Goal: Task Accomplishment & Management: Use online tool/utility

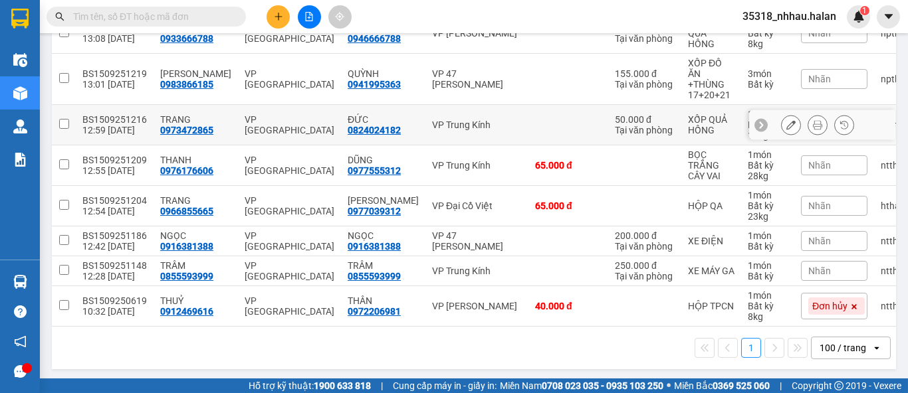
scroll to position [46, 0]
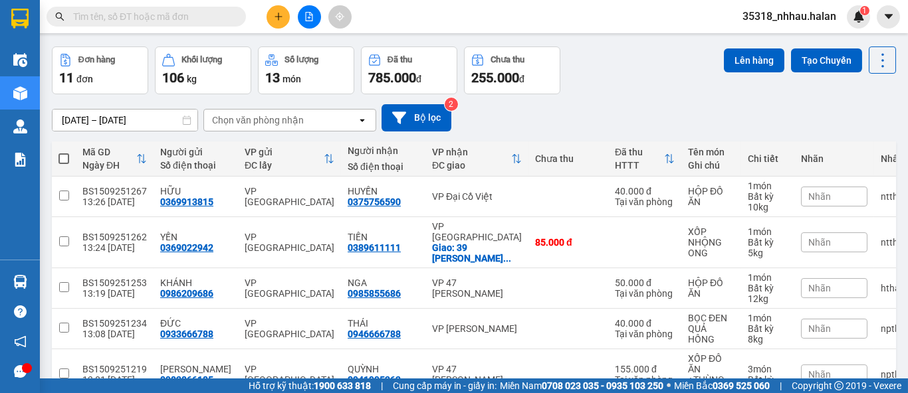
click at [313, 121] on div "Chọn văn phòng nhận" at bounding box center [280, 120] width 153 height 21
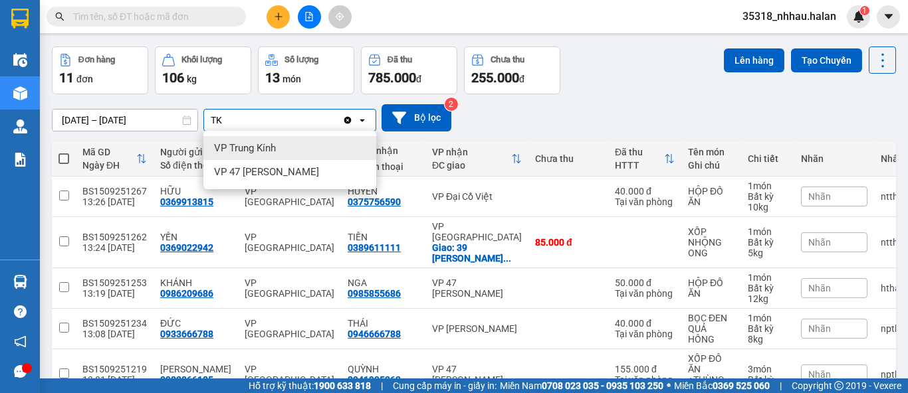
type input "TK"
click at [305, 151] on div "VP Trung Kính" at bounding box center [289, 148] width 173 height 24
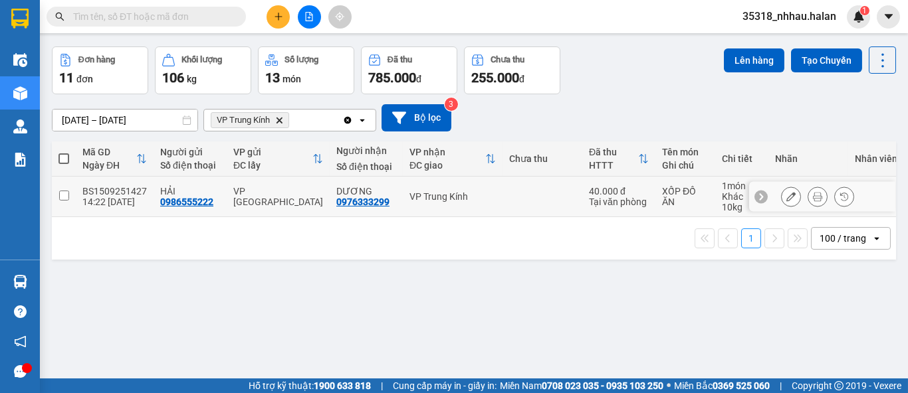
click at [476, 191] on div "VP Trung Kính" at bounding box center [452, 196] width 86 height 11
checkbox input "true"
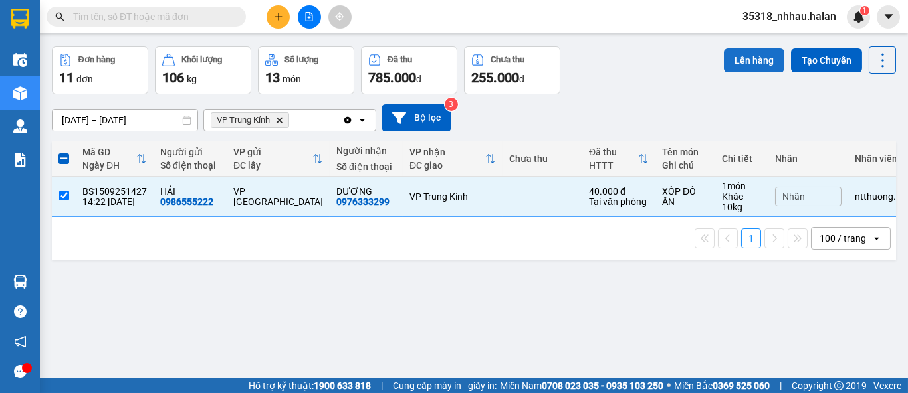
click at [750, 54] on button "Lên hàng" at bounding box center [754, 61] width 60 height 24
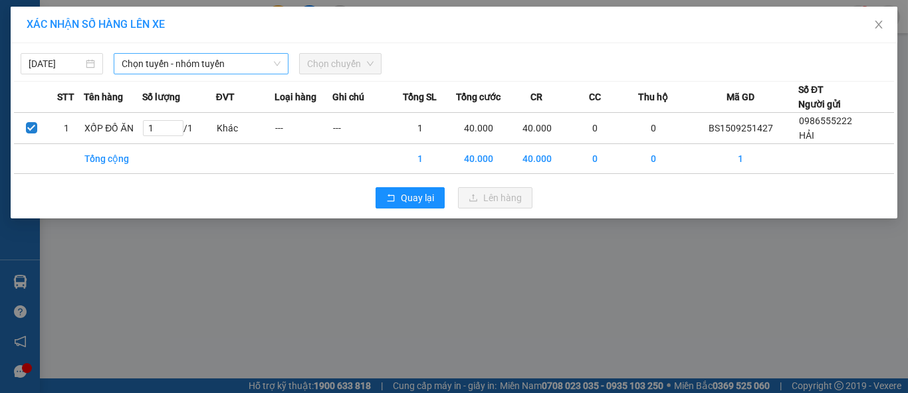
click at [211, 72] on span "Chọn tuyến - nhóm tuyến" at bounding box center [201, 64] width 159 height 20
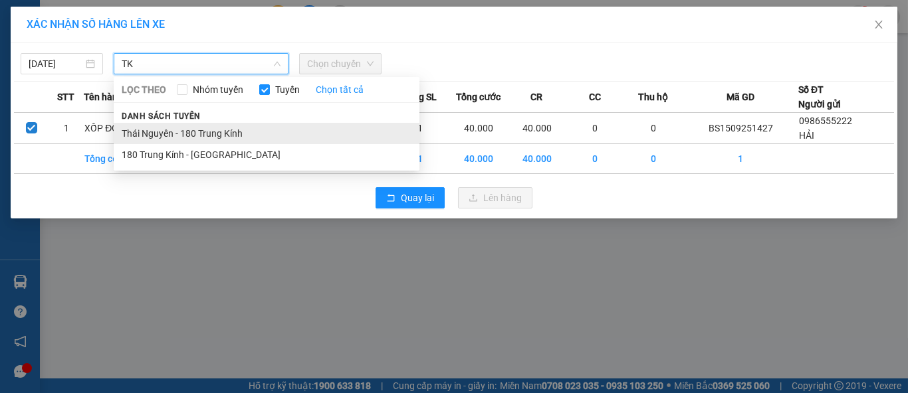
type input "TK"
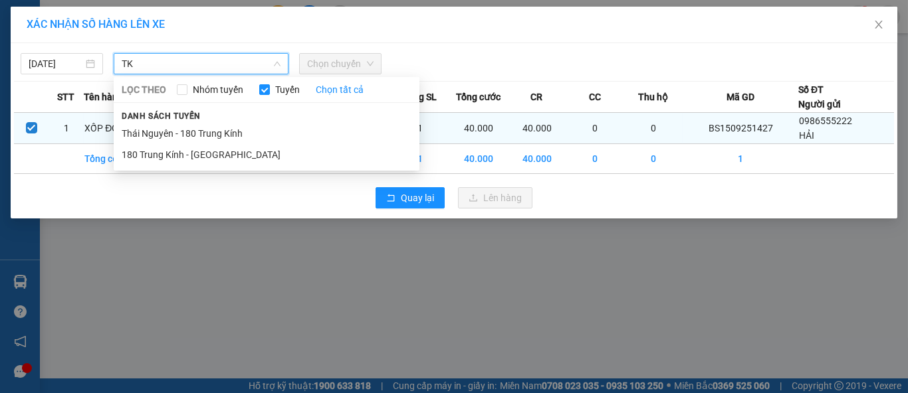
drag, startPoint x: 220, startPoint y: 126, endPoint x: 237, endPoint y: 128, distance: 17.4
click at [220, 128] on li "Thái Nguyên - 180 Trung Kính" at bounding box center [267, 133] width 306 height 21
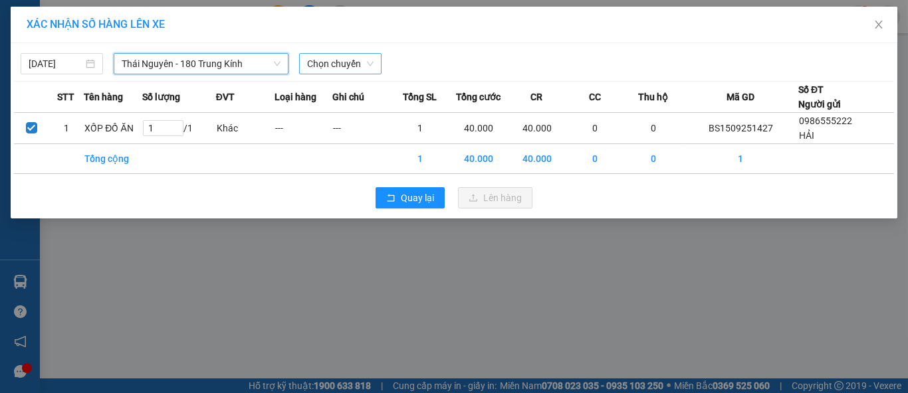
click at [354, 65] on span "Chọn chuyến" at bounding box center [340, 64] width 66 height 20
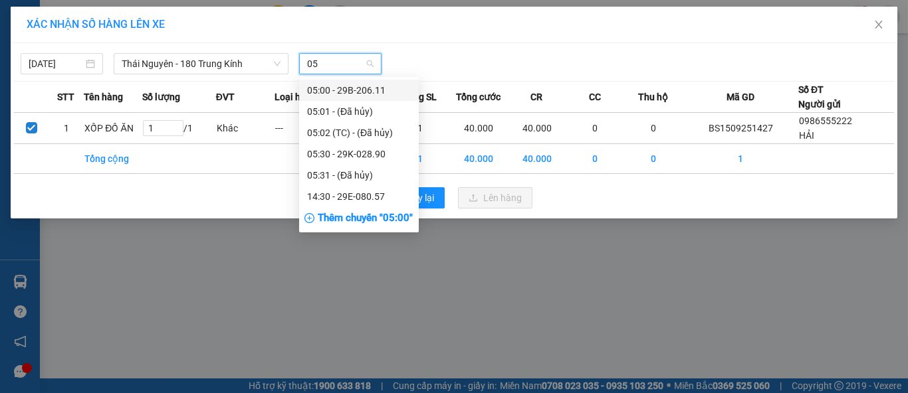
type input "057"
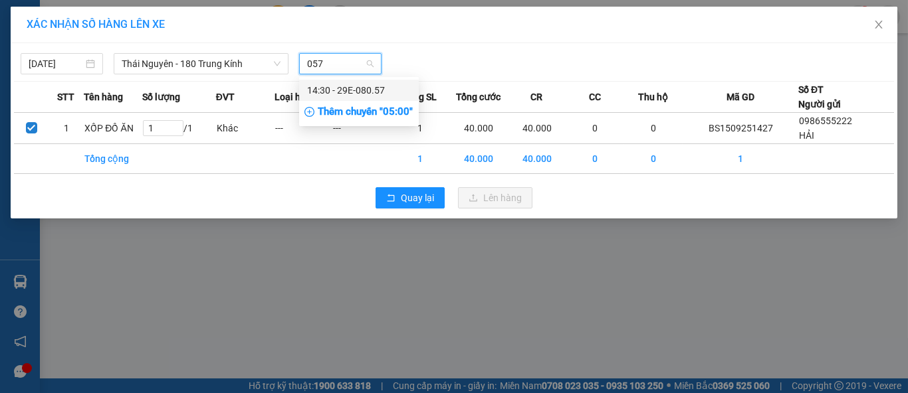
click at [366, 92] on div "14:30 - 29E-080.57" at bounding box center [359, 90] width 104 height 15
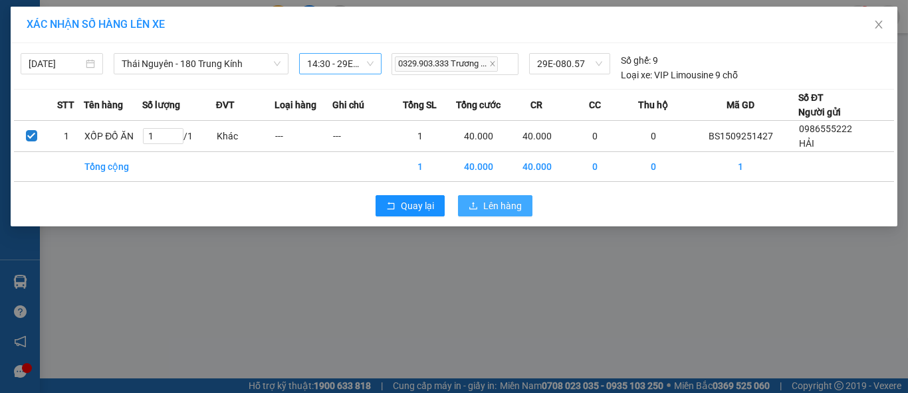
click at [492, 203] on span "Lên hàng" at bounding box center [502, 206] width 39 height 15
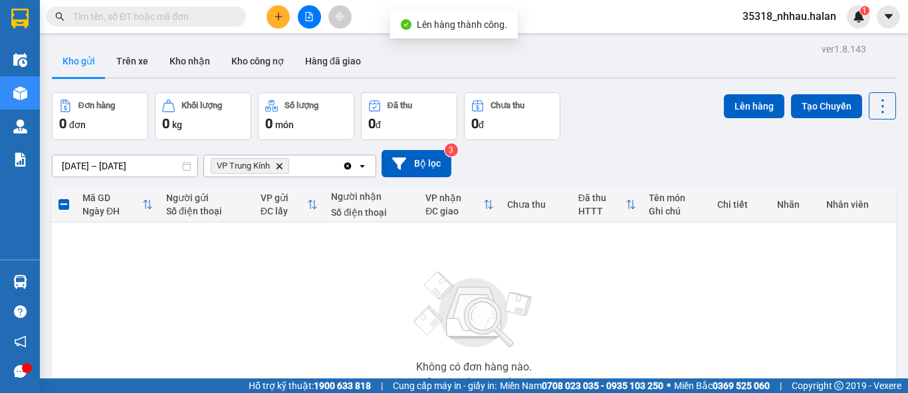
click at [282, 165] on icon "Delete" at bounding box center [279, 166] width 8 height 8
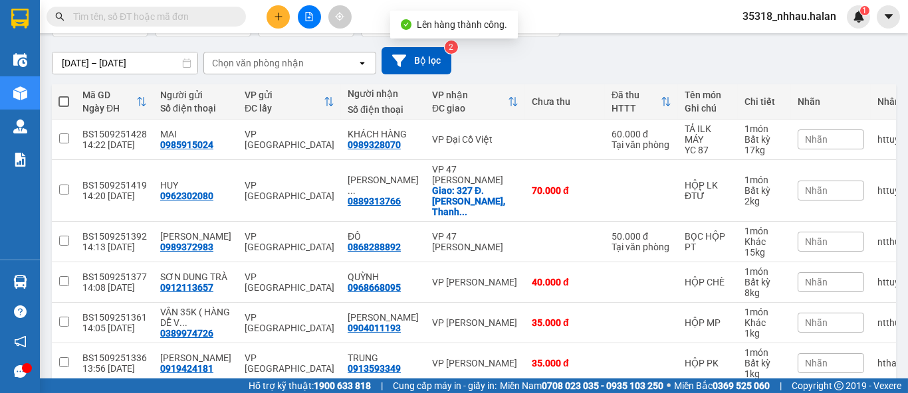
scroll to position [158, 0]
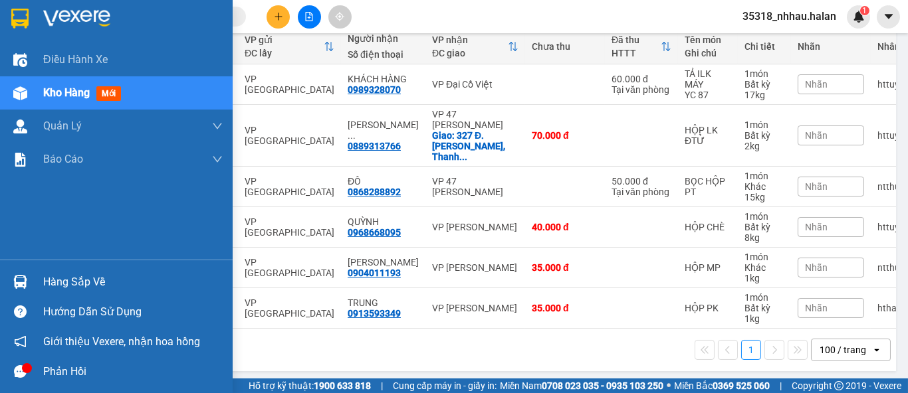
click at [62, 279] on div "Hàng sắp về" at bounding box center [132, 282] width 179 height 20
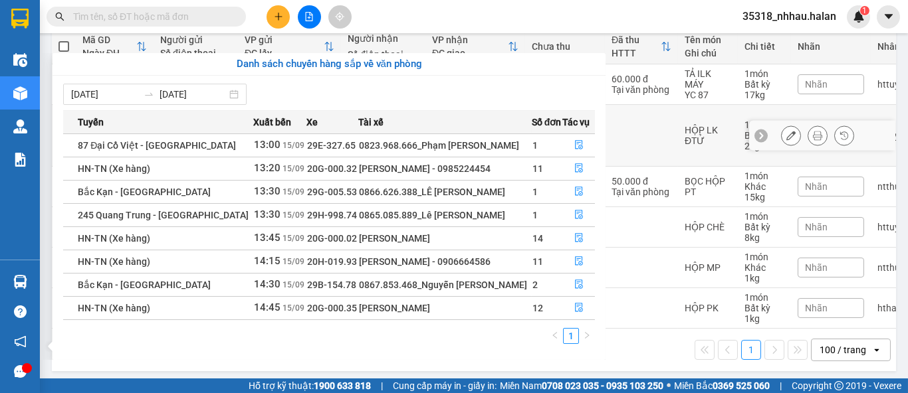
drag, startPoint x: 709, startPoint y: 108, endPoint x: 595, endPoint y: 142, distance: 118.8
click at [708, 109] on section "Kết quả tìm kiếm ( 0 ) Bộ lọc No Data 35318_nhhau.halan 1 Điều hành xe Kho hàng…" at bounding box center [454, 196] width 908 height 393
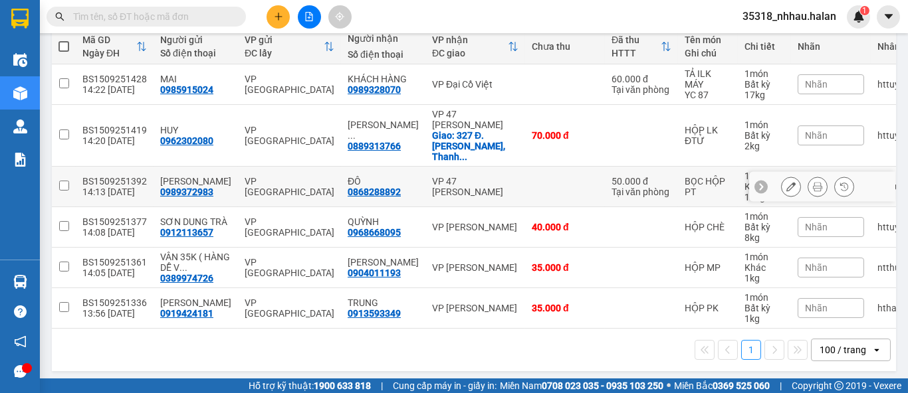
scroll to position [11, 0]
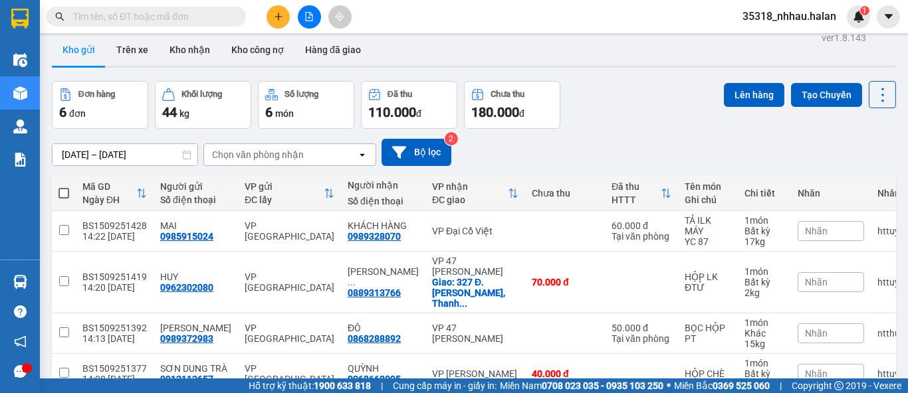
click at [269, 156] on div "Chọn văn phòng nhận" at bounding box center [258, 154] width 92 height 13
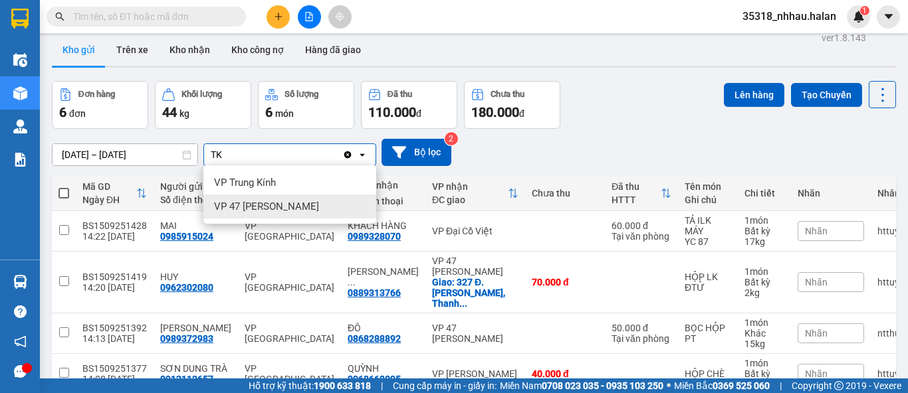
type input "TK"
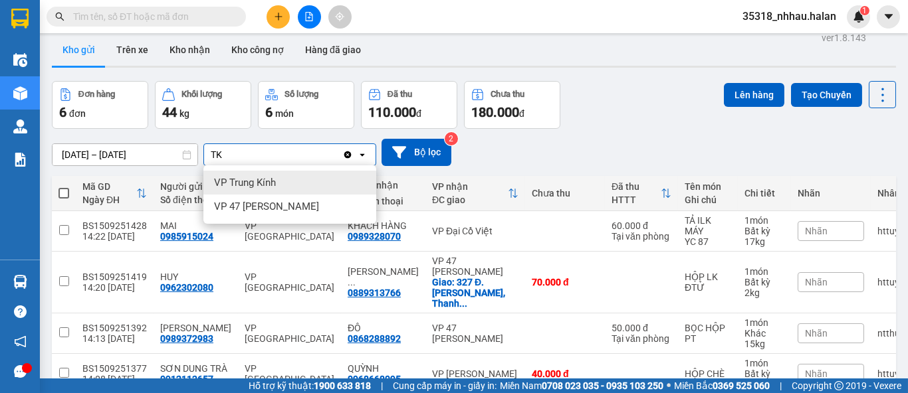
click at [276, 182] on div "VP Trung Kính" at bounding box center [289, 183] width 173 height 24
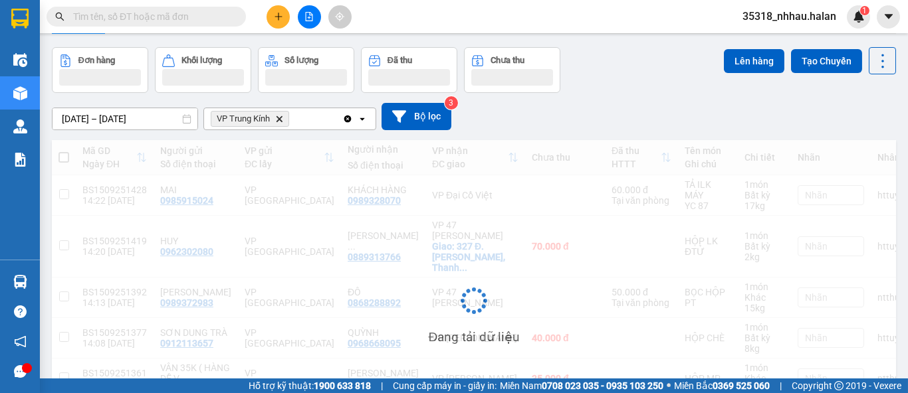
scroll to position [60, 0]
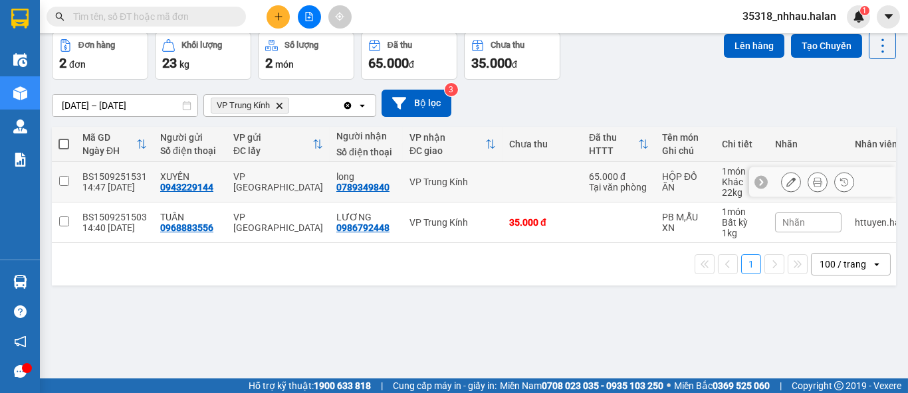
drag, startPoint x: 559, startPoint y: 187, endPoint x: 559, endPoint y: 233, distance: 45.8
click at [559, 188] on td at bounding box center [542, 182] width 80 height 41
checkbox input "true"
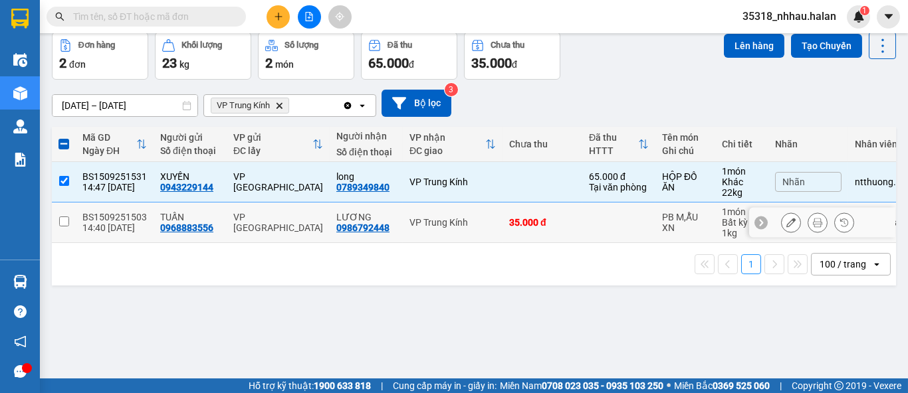
click at [553, 229] on td "35.000 đ" at bounding box center [542, 223] width 80 height 41
checkbox input "true"
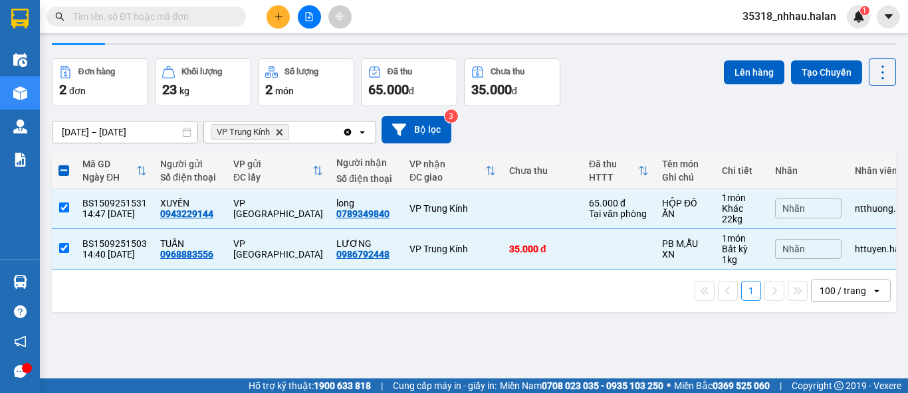
scroll to position [0, 0]
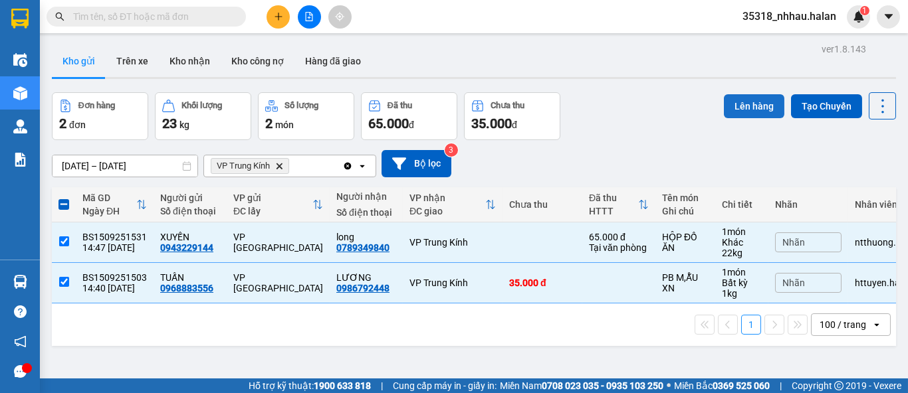
click at [733, 112] on button "Lên hàng" at bounding box center [754, 106] width 60 height 24
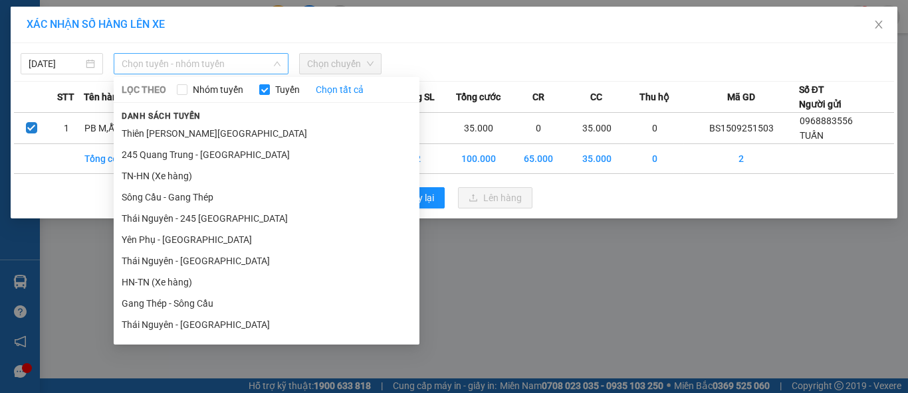
click at [197, 64] on span "Chọn tuyến - nhóm tuyến" at bounding box center [201, 64] width 159 height 20
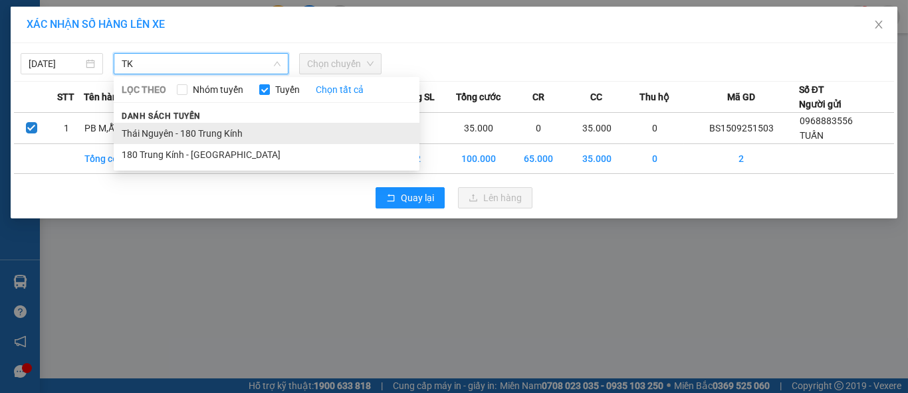
type input "TK"
click at [202, 135] on li "Thái Nguyên - 180 Trung Kính" at bounding box center [267, 133] width 306 height 21
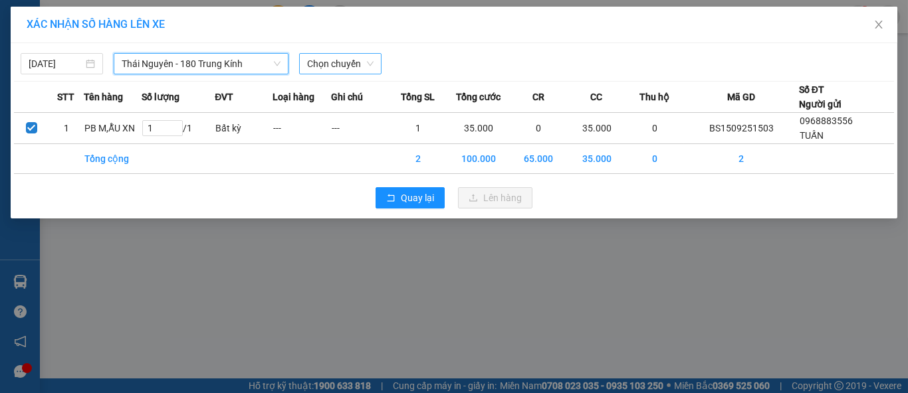
click at [323, 66] on span "Chọn chuyến" at bounding box center [340, 64] width 66 height 20
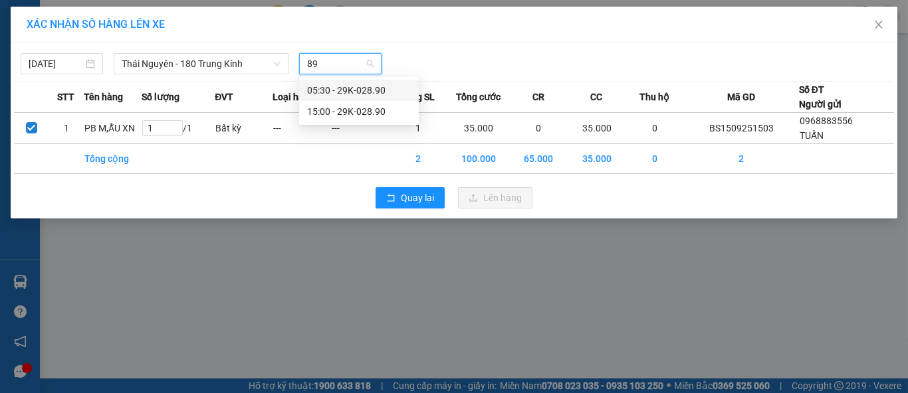
type input "890"
click at [348, 110] on div "15:00 - 29K-028.90" at bounding box center [359, 111] width 104 height 15
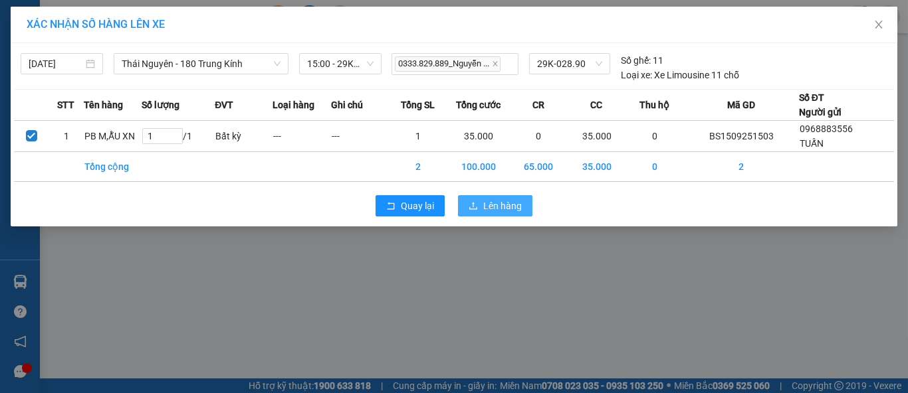
click at [483, 205] on span "Lên hàng" at bounding box center [502, 206] width 39 height 15
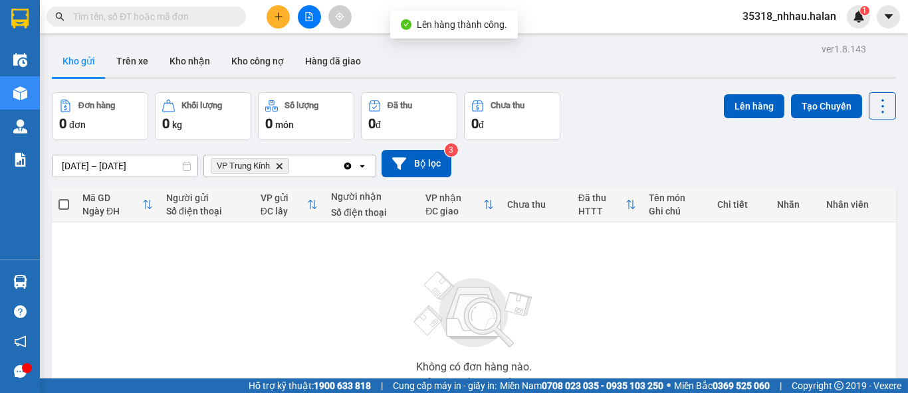
click at [282, 167] on icon "Delete" at bounding box center [279, 166] width 8 height 8
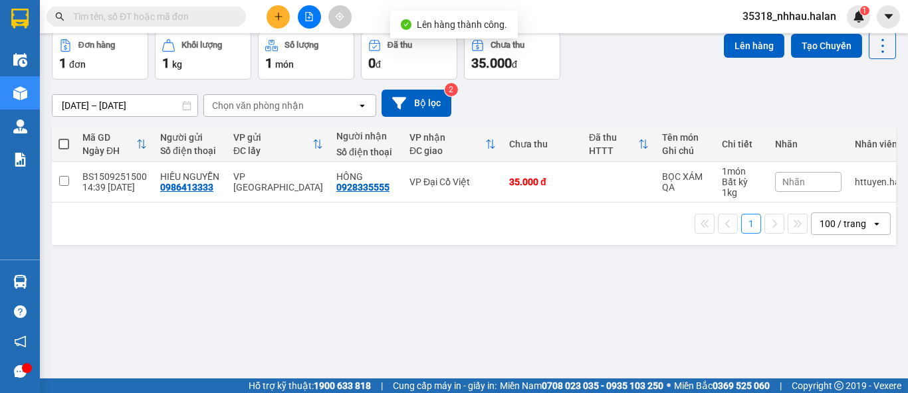
scroll to position [60, 0]
click at [874, 54] on button at bounding box center [881, 45] width 27 height 27
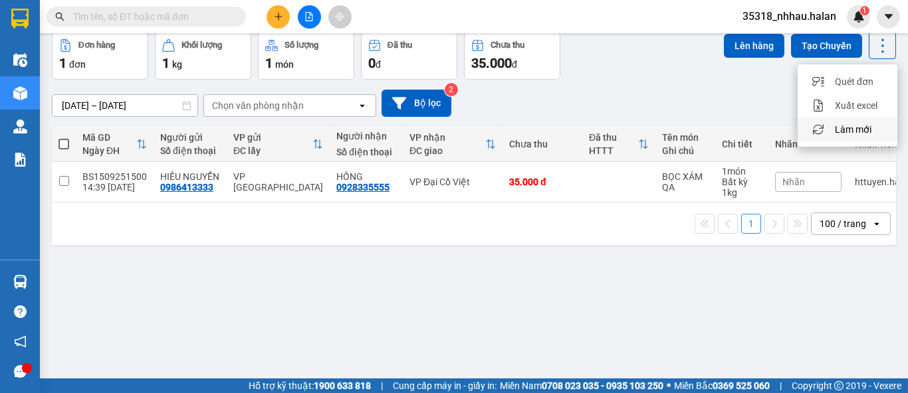
click at [856, 134] on span "Làm mới" at bounding box center [853, 129] width 37 height 13
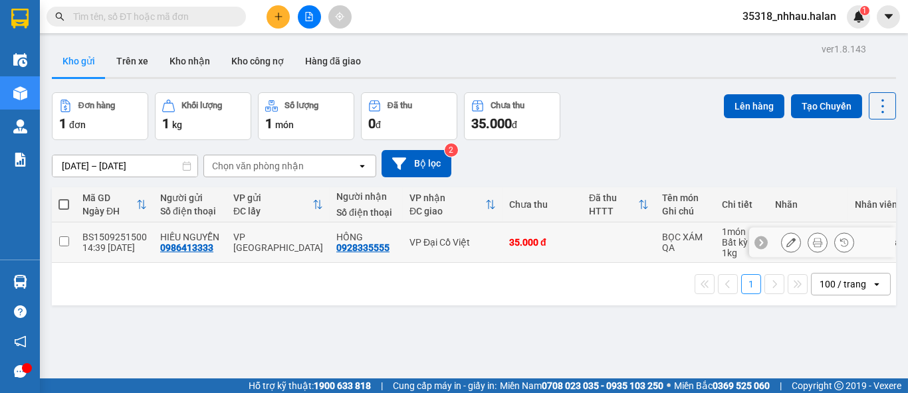
scroll to position [0, 0]
